Goal: Transaction & Acquisition: Purchase product/service

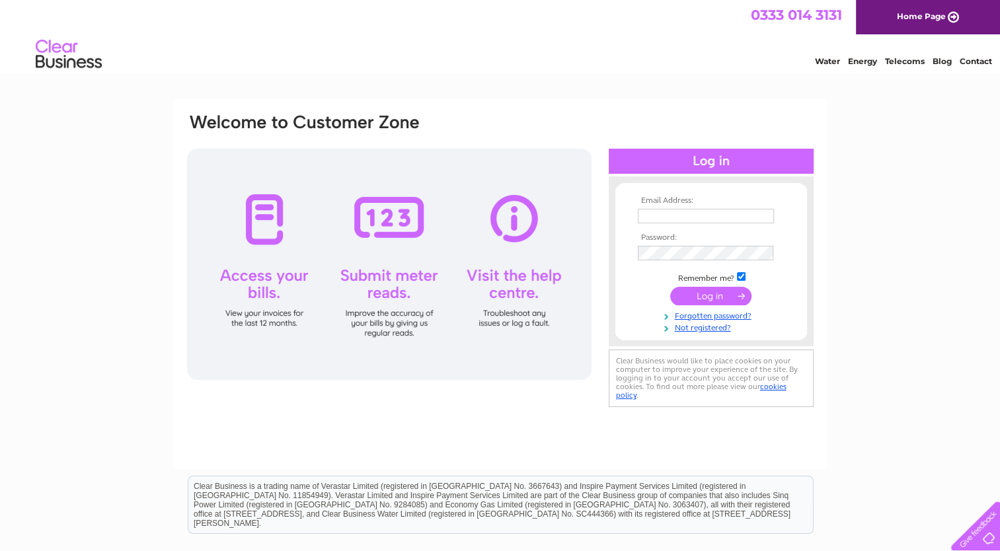
type input "theparkcafe@outlook.com"
click at [716, 302] on input "submit" at bounding box center [710, 296] width 81 height 19
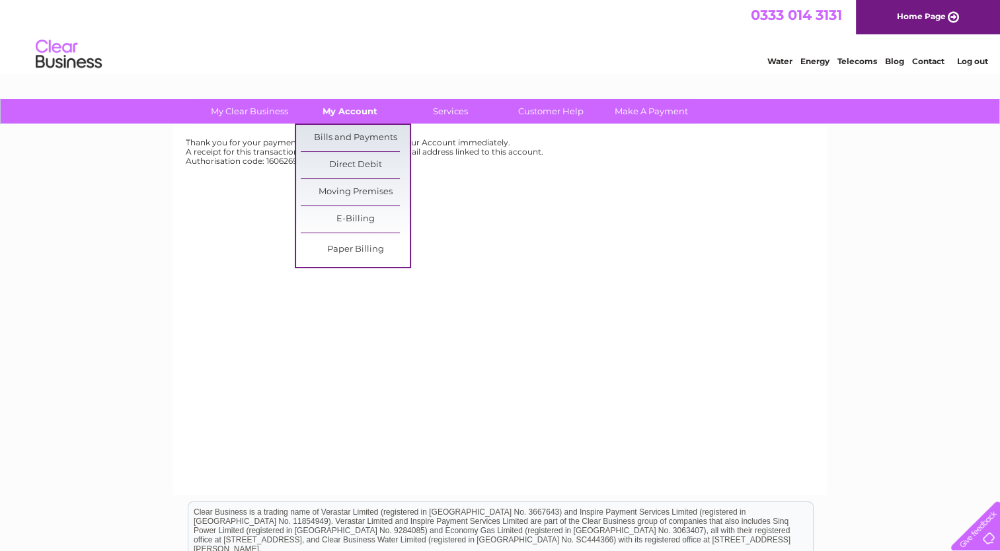
click at [331, 105] on link "My Account" at bounding box center [349, 111] width 109 height 24
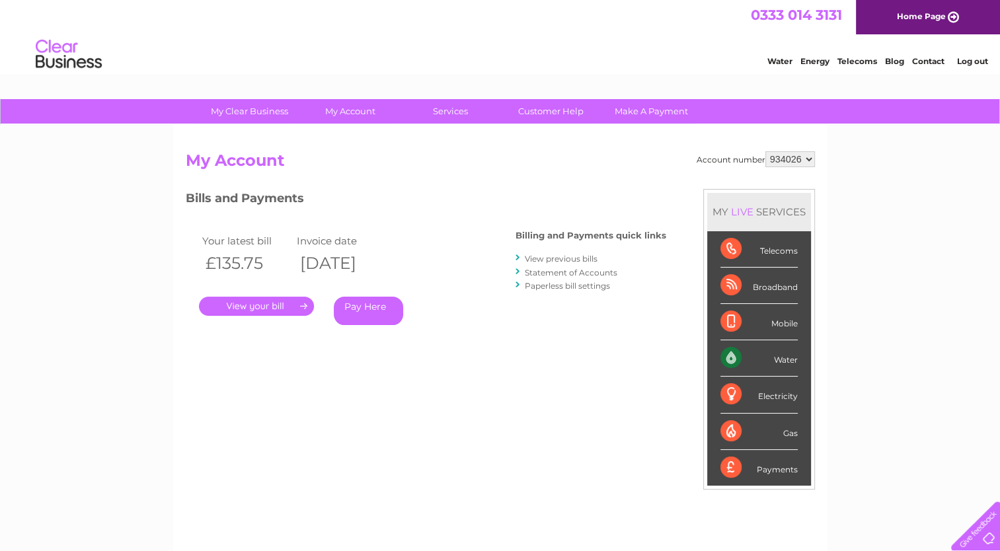
click at [783, 155] on select "934026 978587" at bounding box center [790, 159] width 50 height 16
select select "978587"
click at [765, 151] on select "934026 978587" at bounding box center [790, 159] width 50 height 16
click at [264, 312] on link "." at bounding box center [256, 306] width 115 height 19
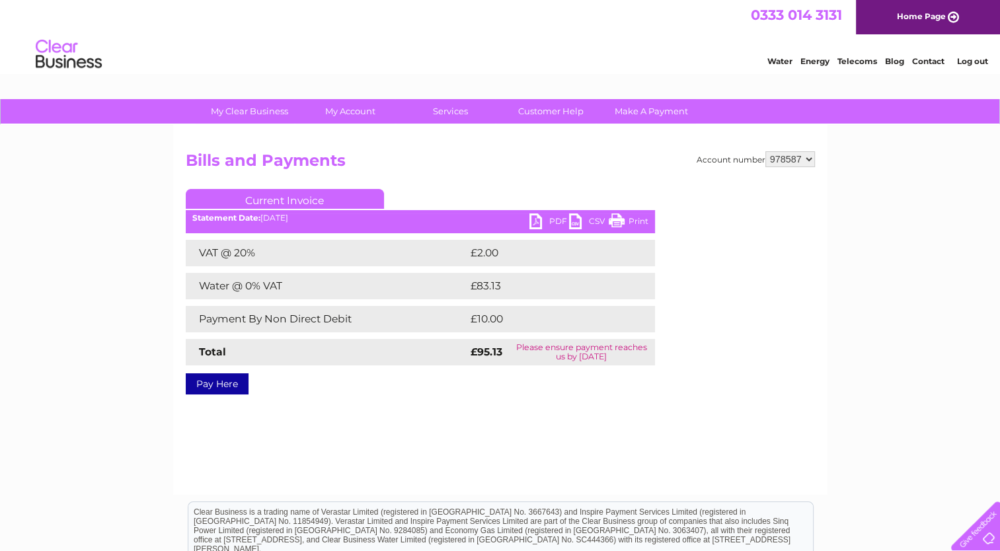
click at [537, 221] on link "PDF" at bounding box center [549, 223] width 40 height 19
click at [217, 383] on link "Pay Here" at bounding box center [217, 383] width 63 height 21
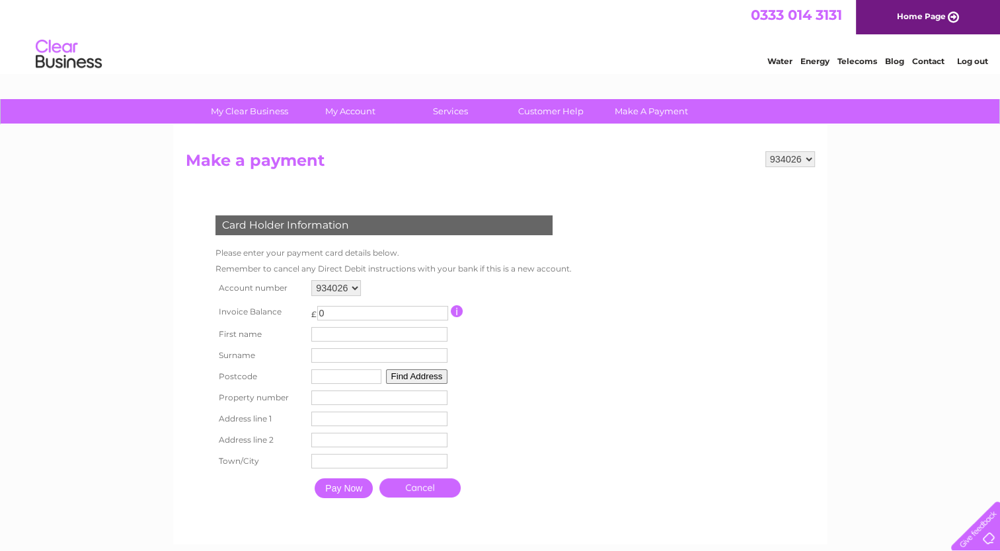
click at [337, 287] on select "934026 978587" at bounding box center [336, 288] width 50 height 16
select select "978587"
click at [311, 280] on select "934026 978587" at bounding box center [336, 288] width 50 height 16
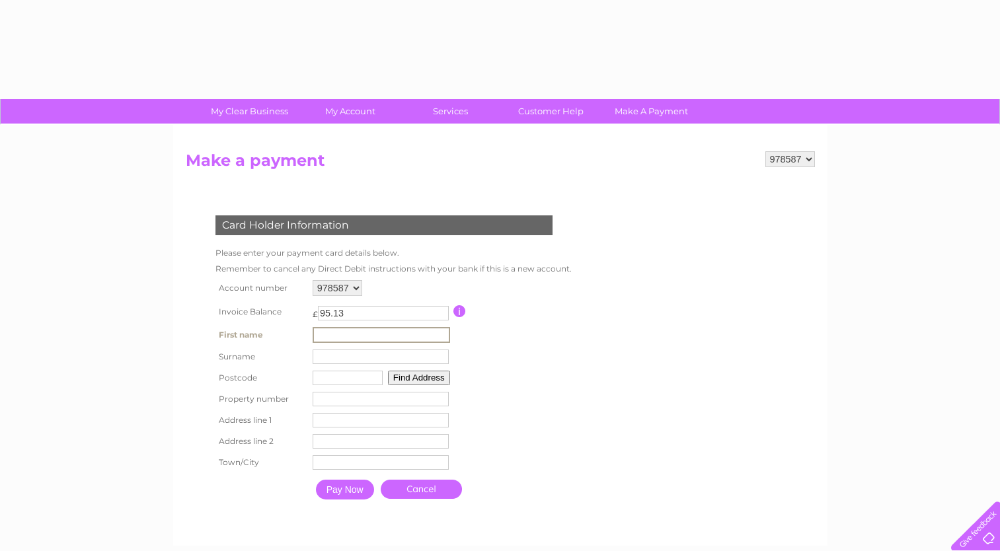
click at [332, 332] on input "text" at bounding box center [381, 335] width 137 height 16
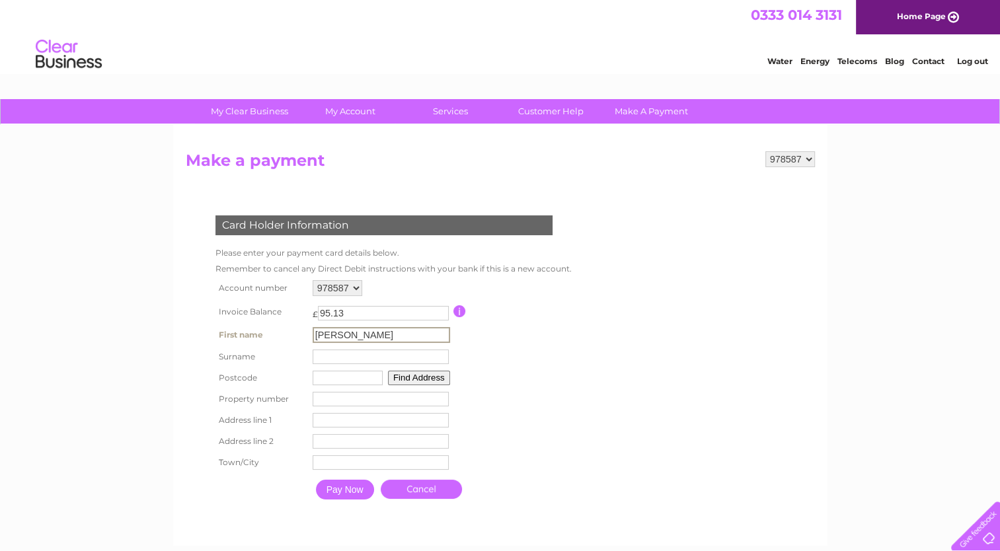
type input "DAMIAN"
type input "PANIKOWSKI"
type input "AB15 4UN"
type input "144"
type input "FOREST AVENUE"
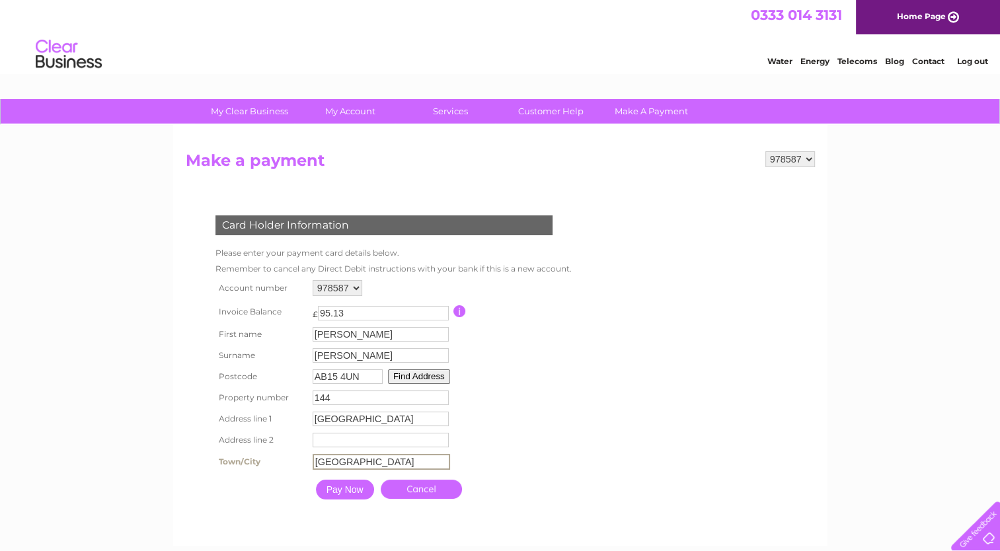
type input "ABERDEEN"
click at [761, 389] on form "934026 978587 Make a payment Card Holder Information Please enter your payment …" at bounding box center [500, 341] width 629 height 381
click at [325, 492] on input "Pay Now" at bounding box center [344, 489] width 58 height 20
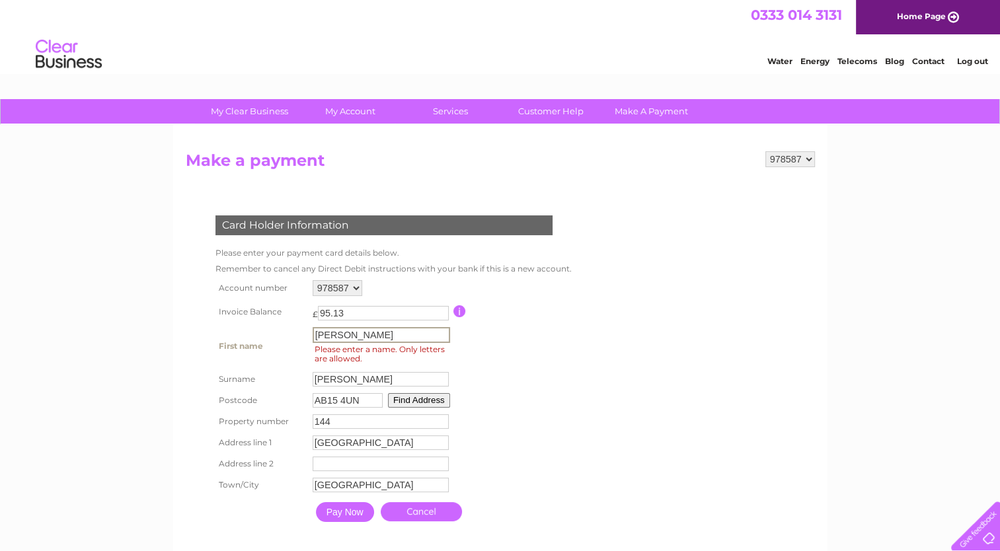
click at [393, 327] on input "DAMIAN" at bounding box center [381, 335] width 137 height 16
drag, startPoint x: 393, startPoint y: 327, endPoint x: 474, endPoint y: 332, distance: 81.5
click at [395, 327] on input "DAMIAN" at bounding box center [381, 335] width 137 height 16
type input "DAMIAN"
drag, startPoint x: 539, startPoint y: 352, endPoint x: 522, endPoint y: 364, distance: 21.4
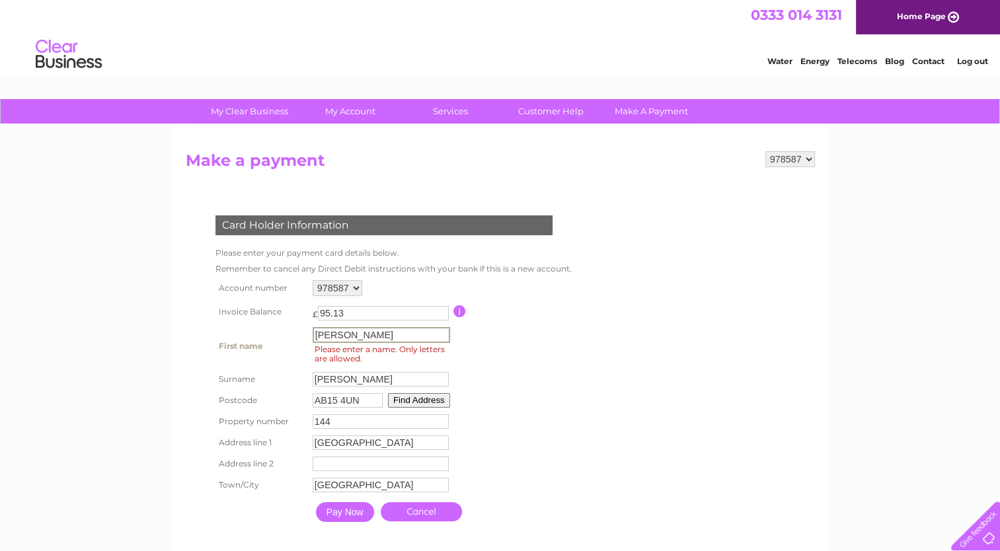
click at [540, 352] on table "Account number 934026 978587 Invoice Balance £ 95.13 First name DAMIAN" at bounding box center [392, 403] width 360 height 252
click at [349, 504] on input "Pay Now" at bounding box center [344, 511] width 58 height 20
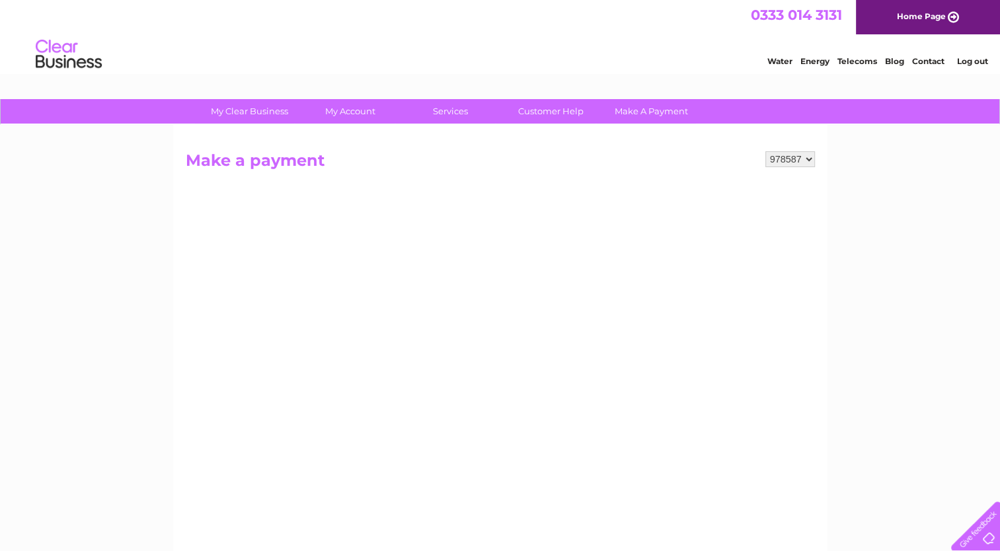
click at [921, 354] on div "My Clear Business Login Details My Details My Preferences Link Account My Accou…" at bounding box center [500, 562] width 1000 height 926
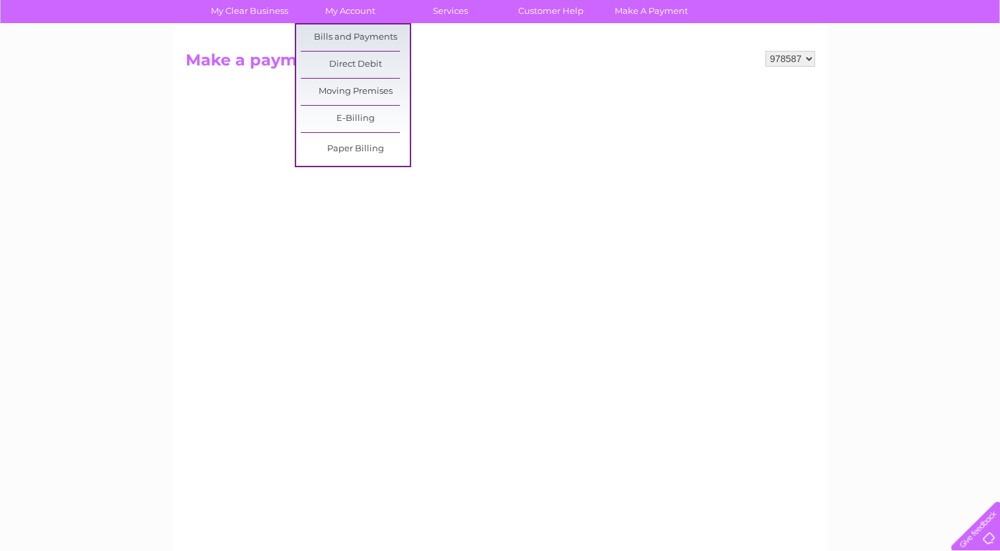
scroll to position [264, 0]
